Goal: Information Seeking & Learning: Learn about a topic

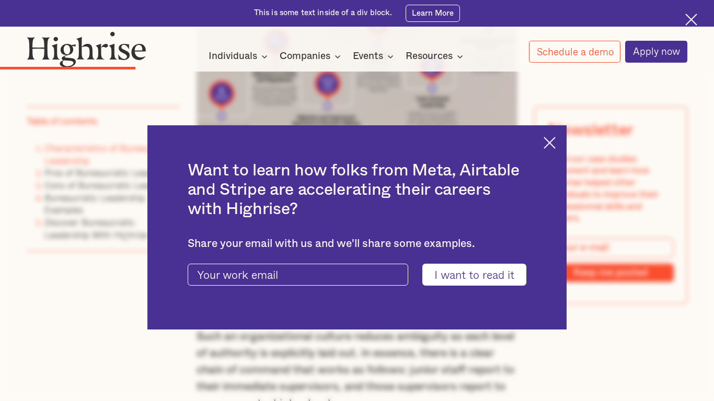
scroll to position [1908, 0]
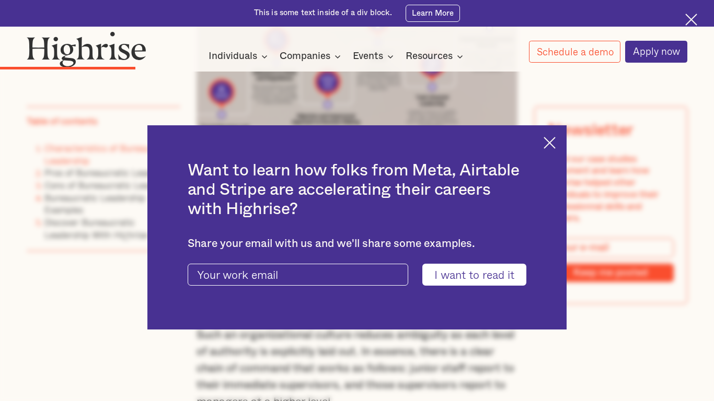
click at [549, 149] on div "Want to learn how folks from Meta, Airtable and Stripe are accelerating their c…" at bounding box center [356, 227] width 419 height 204
click at [549, 148] on img at bounding box center [549, 143] width 12 height 12
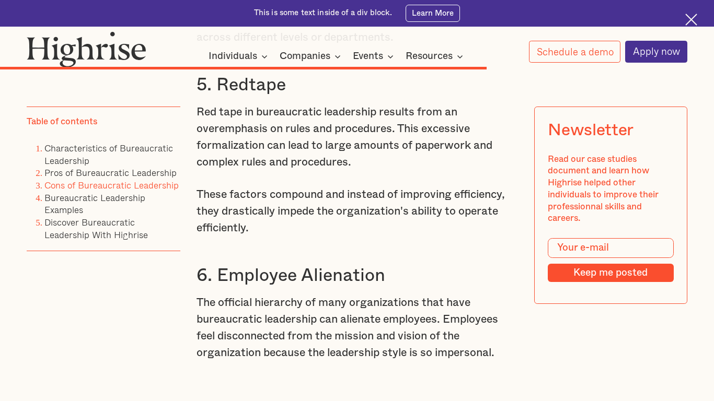
scroll to position [5566, 0]
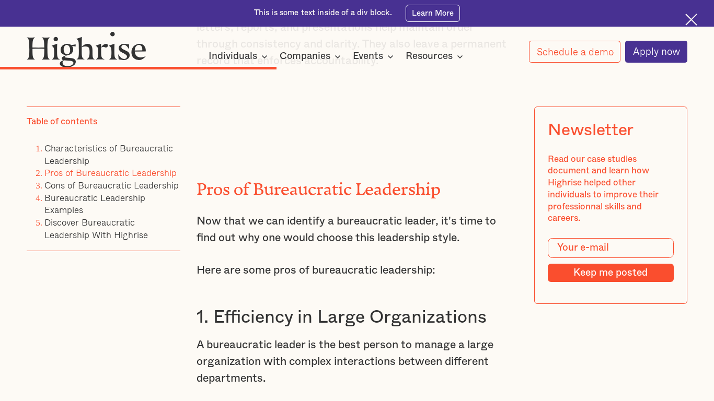
scroll to position [3400, 0]
click at [96, 198] on link "Bureaucratic Leadership Examples" at bounding box center [94, 204] width 101 height 27
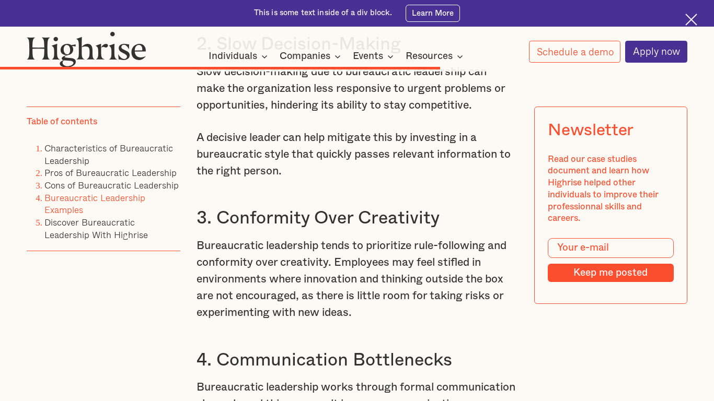
scroll to position [5087, 0]
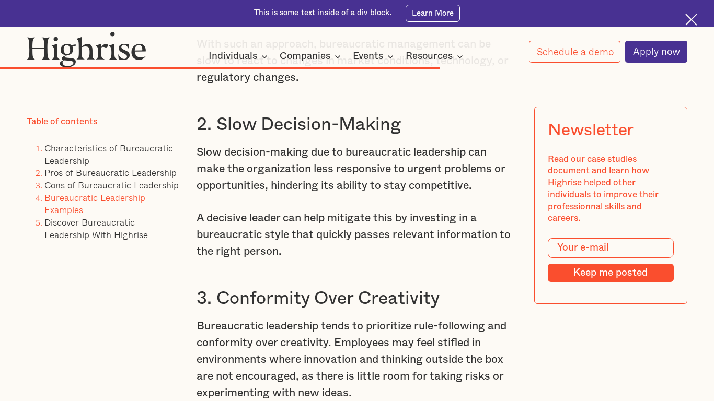
scroll to position [3400, 0]
